Goal: Information Seeking & Learning: Learn about a topic

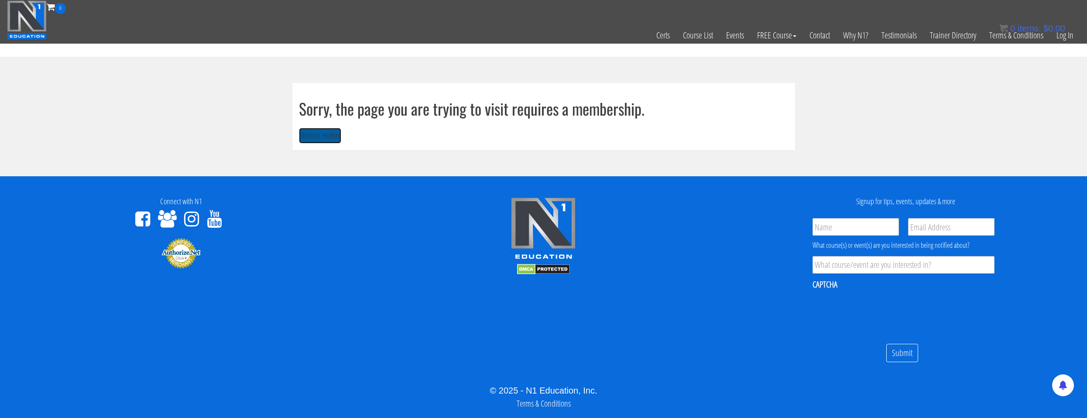
click at [331, 135] on button "Return Home" at bounding box center [320, 136] width 42 height 16
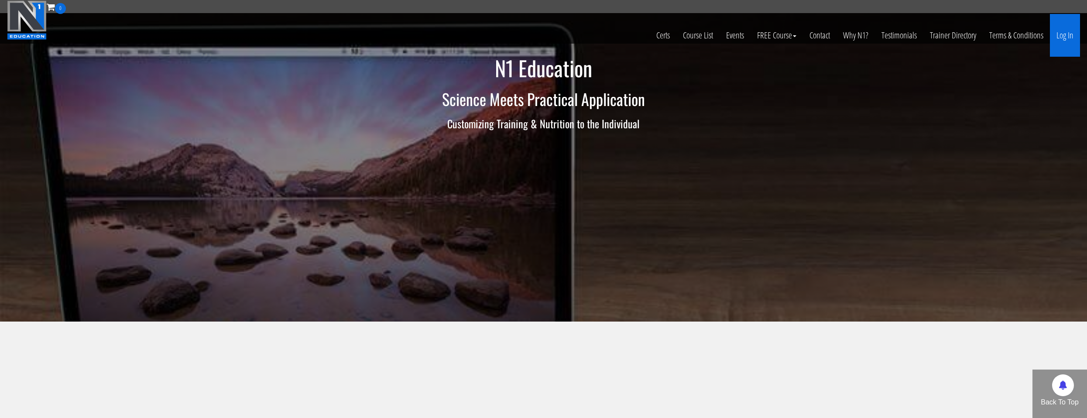
click at [1068, 41] on link "Log In" at bounding box center [1065, 35] width 30 height 43
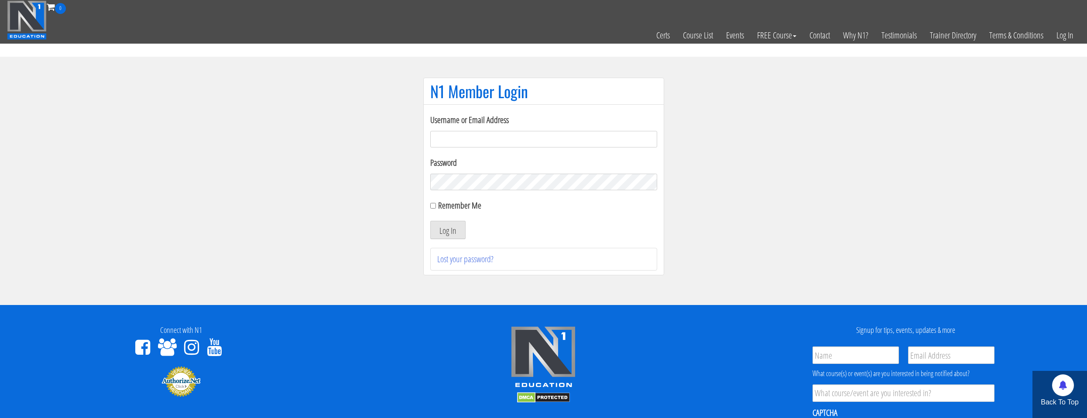
click at [524, 140] on input "Username or Email Address" at bounding box center [543, 139] width 227 height 17
type input "natejb344@hotmail.com"
click at [430, 221] on button "Log In" at bounding box center [447, 230] width 35 height 18
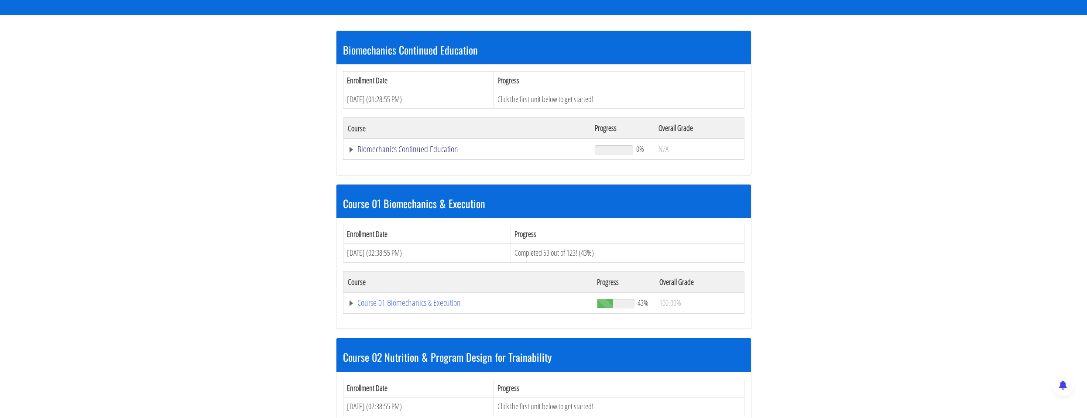
scroll to position [143, 0]
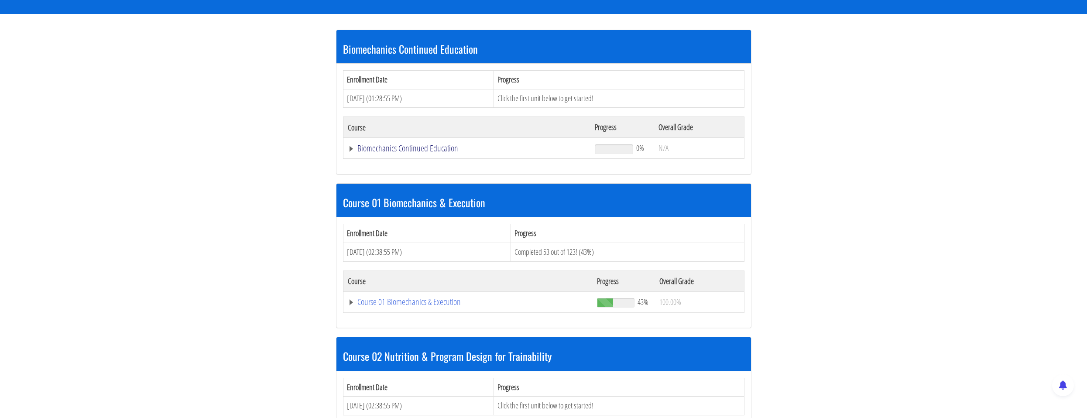
click at [420, 148] on link "Biomechanics Continued Education" at bounding box center [467, 148] width 239 height 9
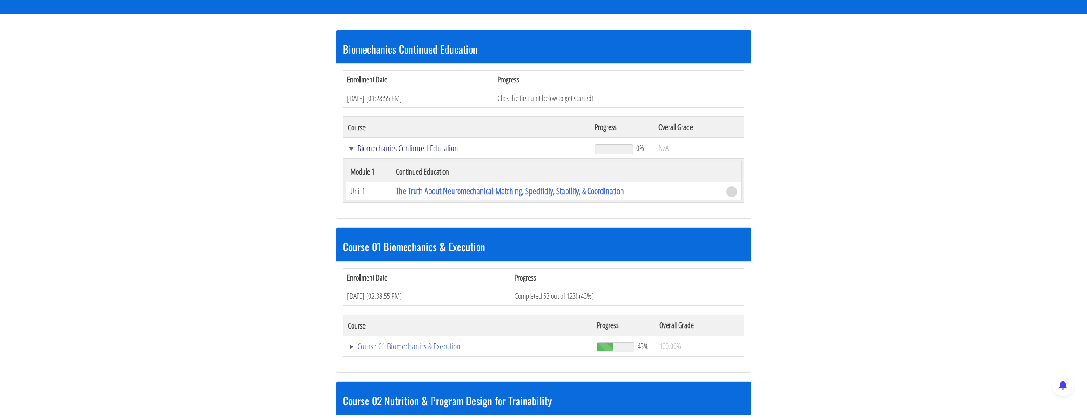
click at [404, 147] on link "Biomechanics Continued Education" at bounding box center [467, 148] width 239 height 9
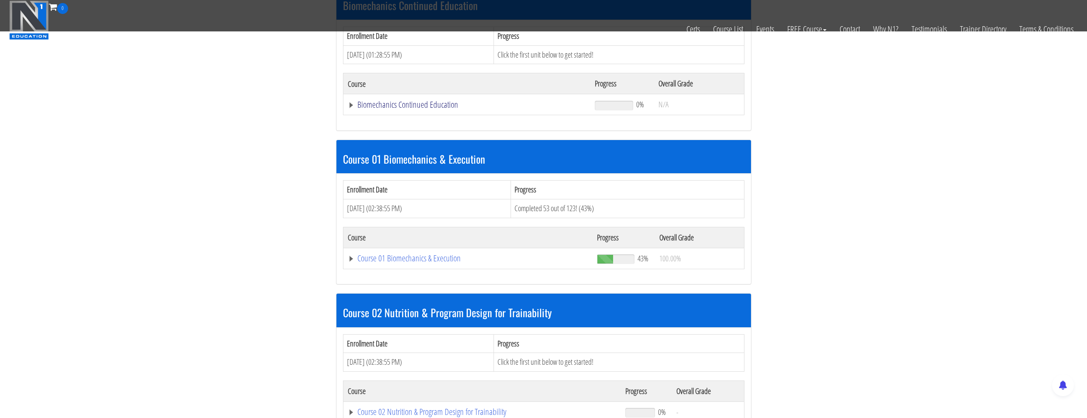
scroll to position [230, 0]
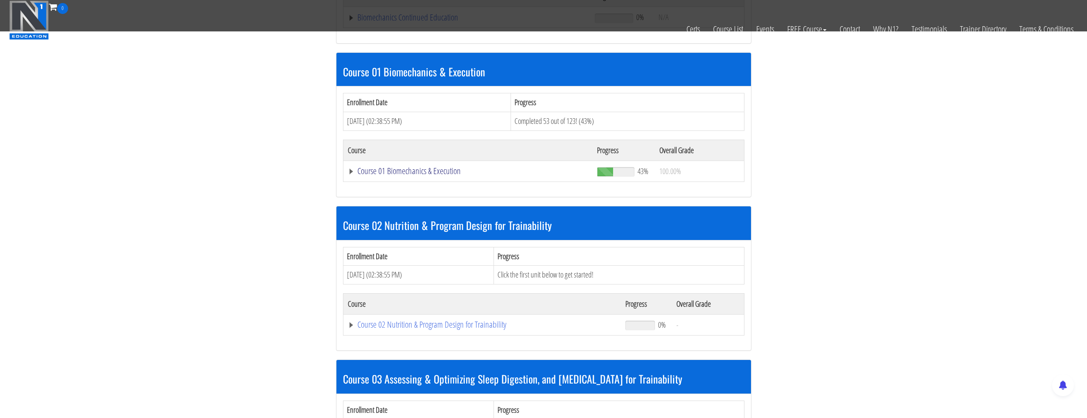
click at [401, 175] on link "Course 01 Biomechanics & Execution" at bounding box center [468, 171] width 241 height 9
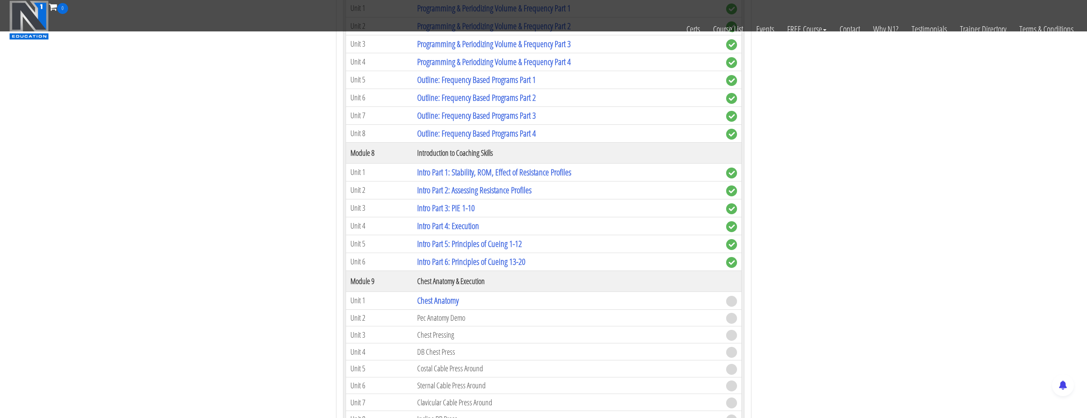
scroll to position [1321, 0]
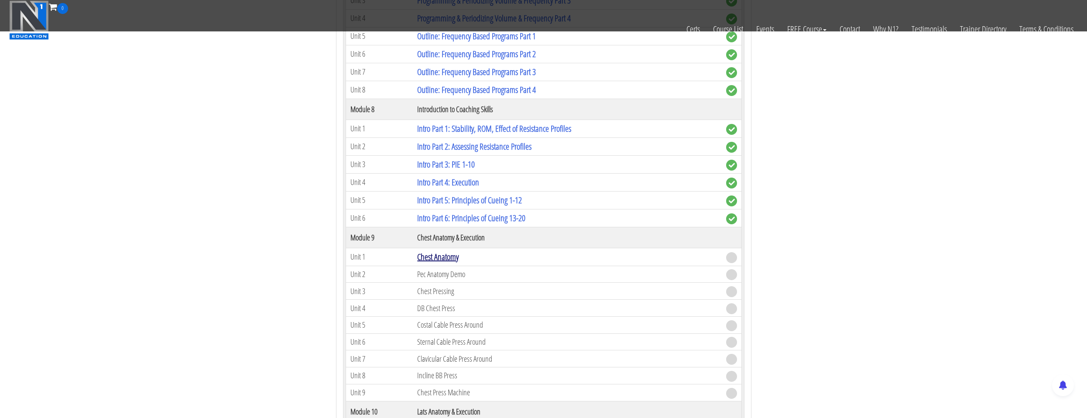
click at [434, 262] on link "Chest Anatomy" at bounding box center [437, 257] width 41 height 12
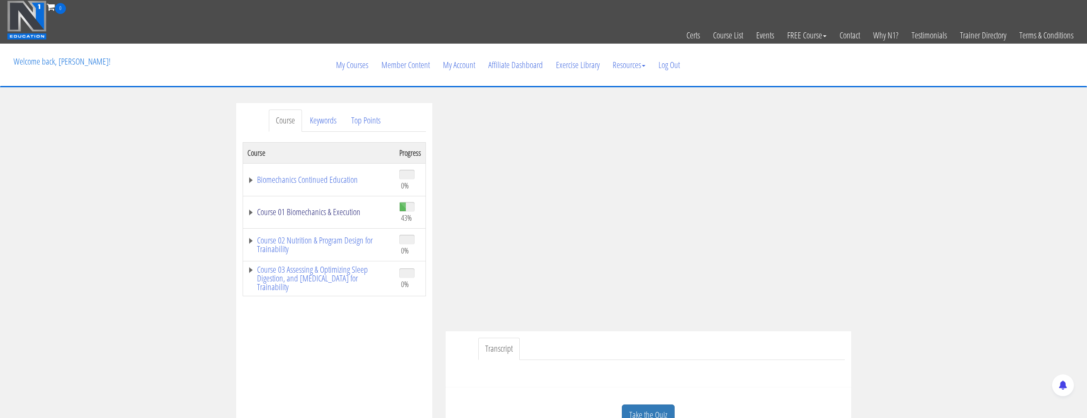
click at [339, 209] on link "Course 01 Biomechanics & Execution" at bounding box center [318, 212] width 143 height 9
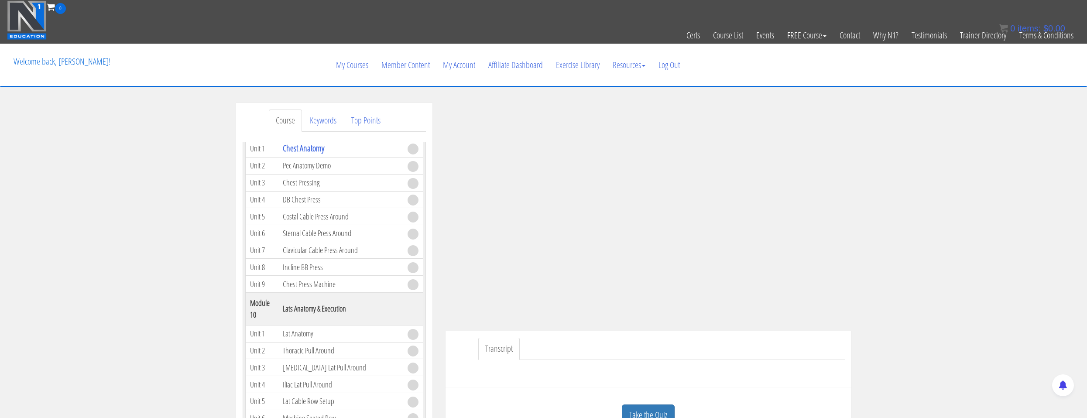
scroll to position [131, 0]
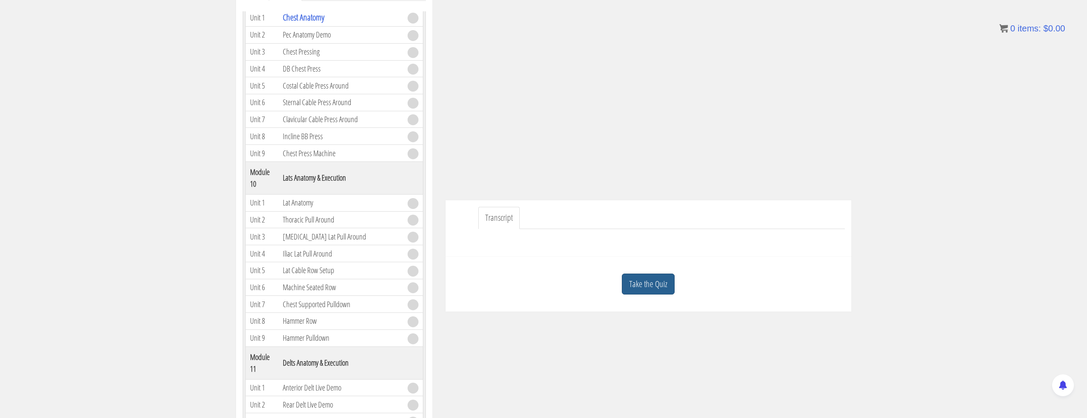
drag, startPoint x: 645, startPoint y: 299, endPoint x: 641, endPoint y: 290, distance: 10.1
click at [643, 296] on div "Take the Quiz" at bounding box center [648, 284] width 393 height 42
click at [641, 290] on link "Take the Quiz" at bounding box center [648, 284] width 53 height 21
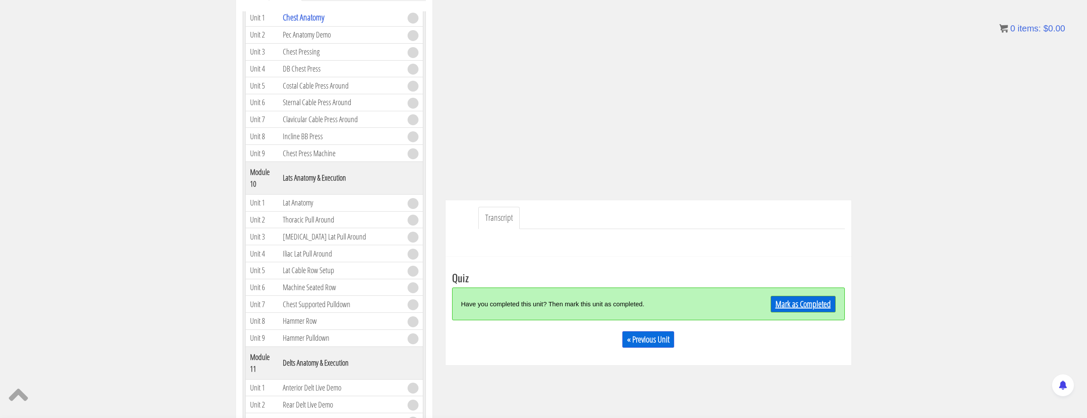
click at [779, 306] on link "Mark as Completed" at bounding box center [803, 304] width 65 height 17
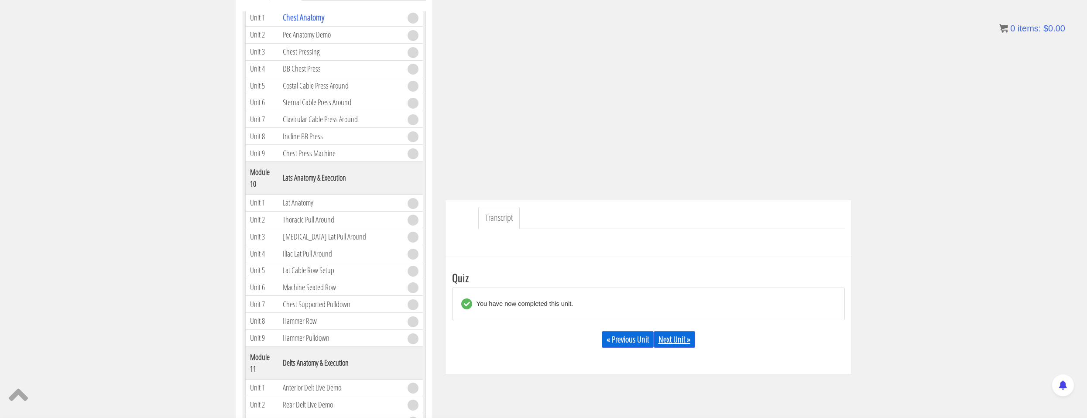
click at [667, 344] on link "Next Unit »" at bounding box center [674, 339] width 41 height 17
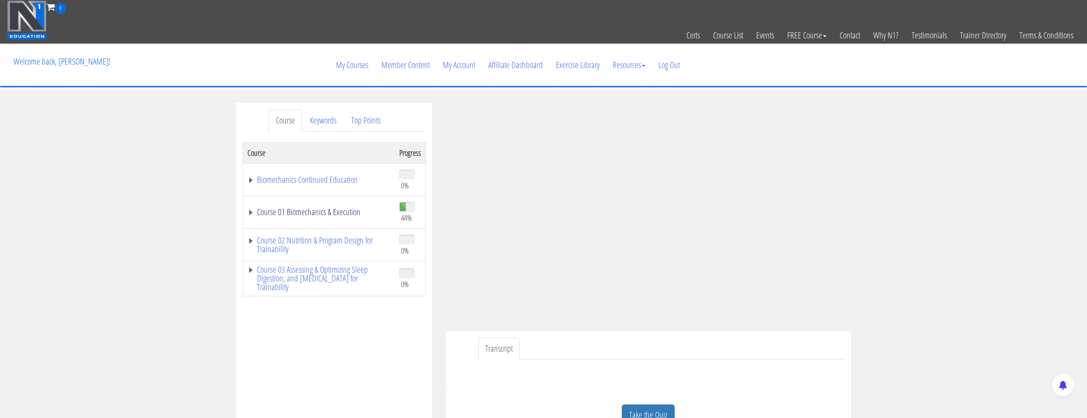
click at [354, 214] on link "Course 01 Biomechanics & Execution" at bounding box center [318, 212] width 143 height 9
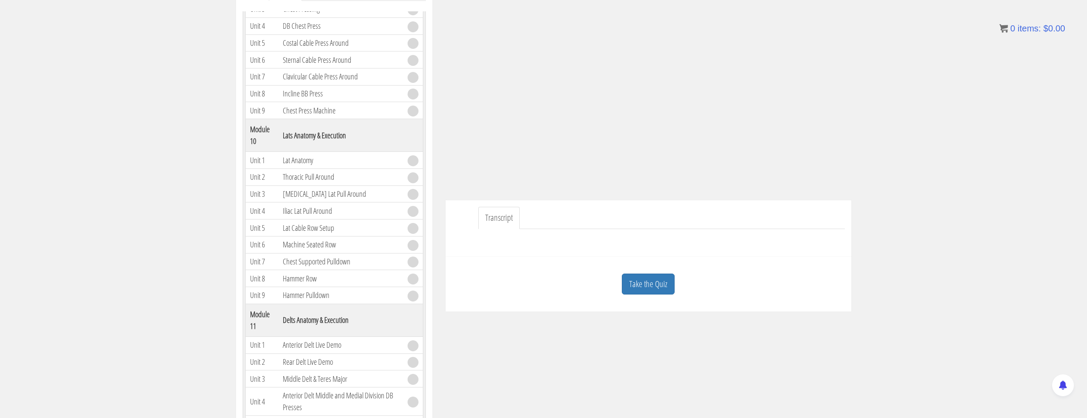
scroll to position [87, 0]
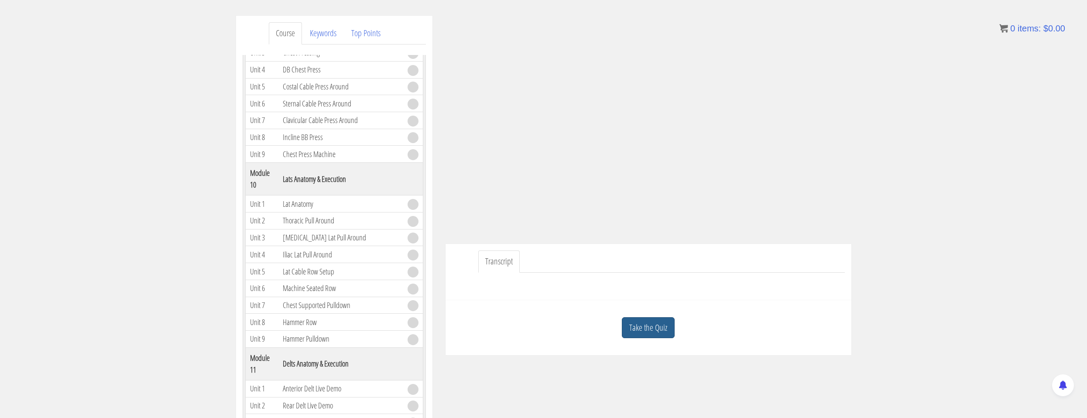
click at [658, 336] on link "Take the Quiz" at bounding box center [648, 327] width 53 height 21
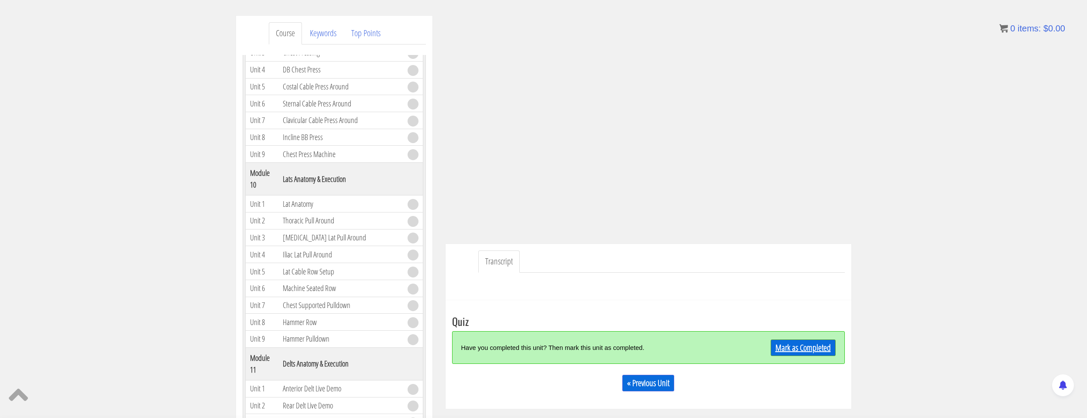
click at [814, 351] on link "Mark as Completed" at bounding box center [803, 347] width 65 height 17
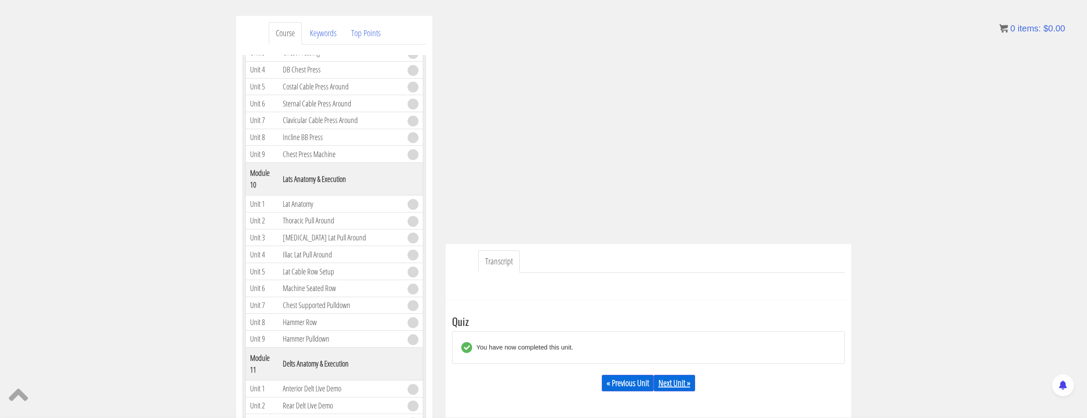
click at [665, 387] on link "Next Unit »" at bounding box center [674, 383] width 41 height 17
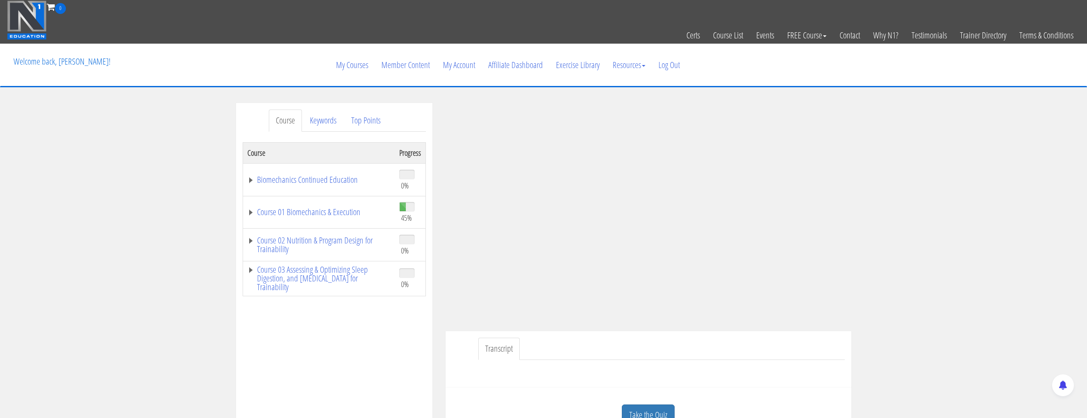
scroll to position [87, 0]
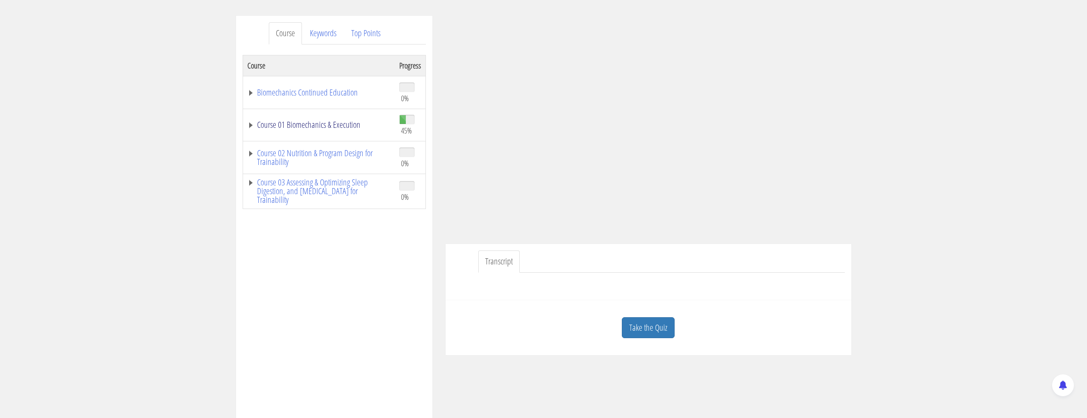
click at [327, 124] on link "Course 01 Biomechanics & Execution" at bounding box center [318, 124] width 143 height 9
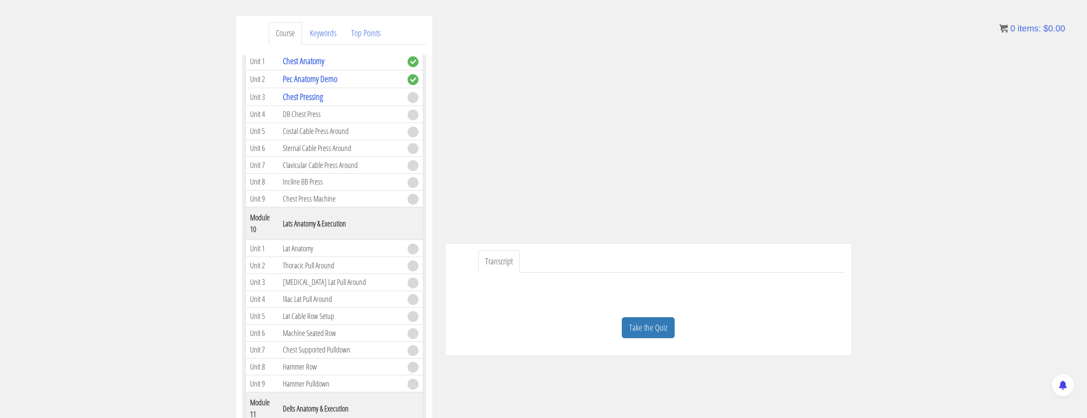
scroll to position [1396, 0]
